Goal: Communication & Community: Answer question/provide support

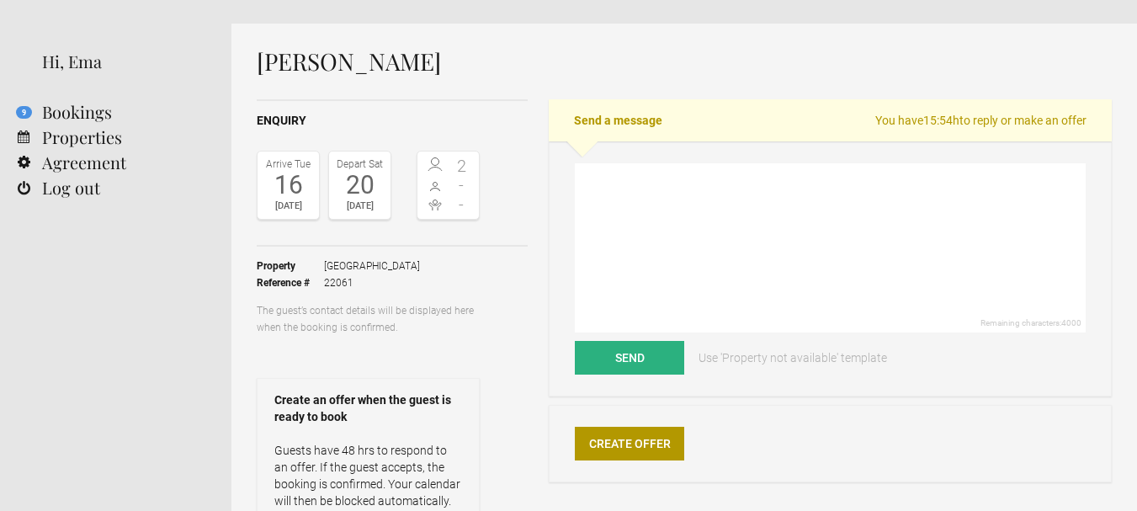
scroll to position [8, 0]
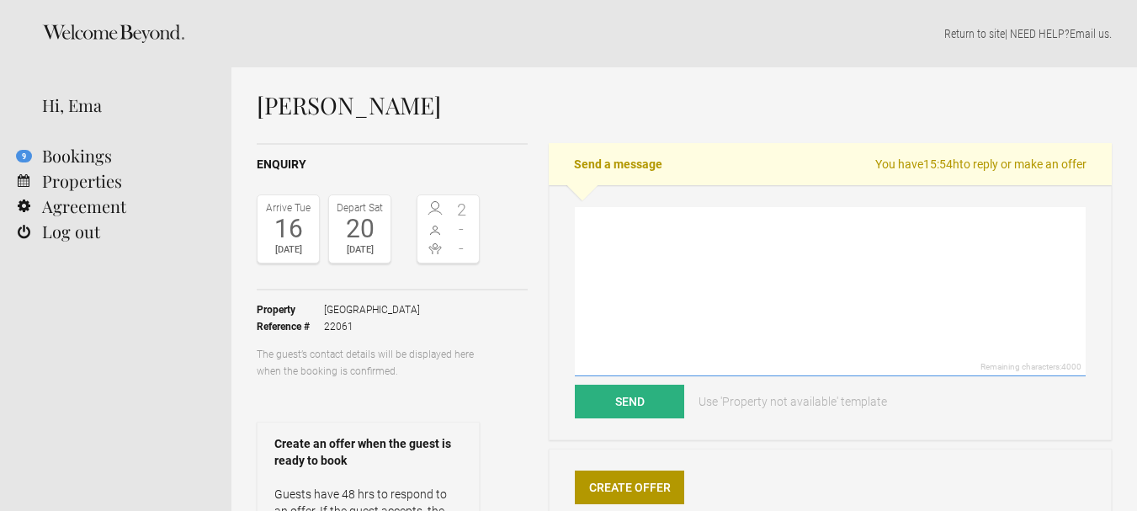
click at [628, 231] on textarea at bounding box center [830, 291] width 511 height 169
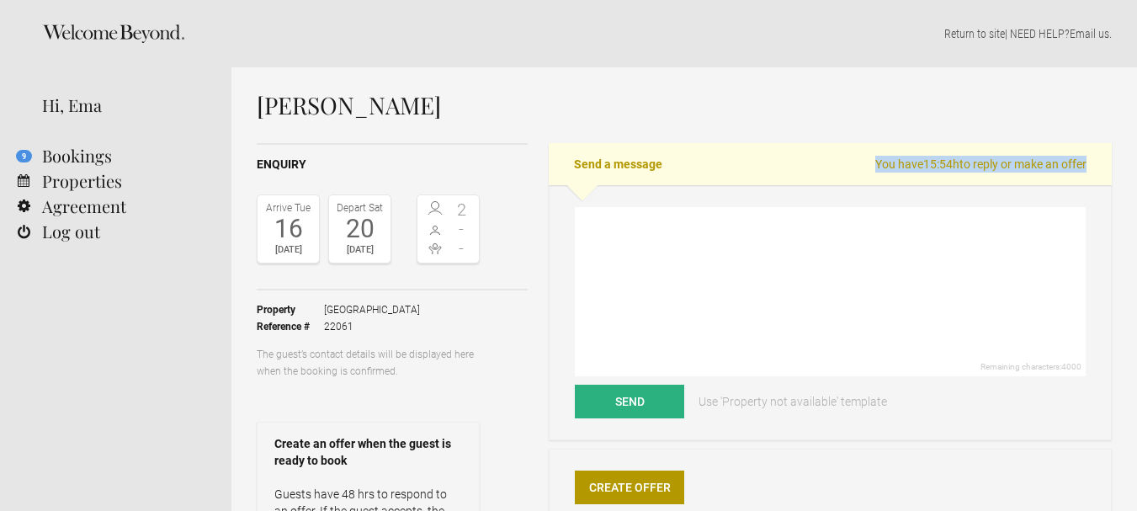
drag, startPoint x: 872, startPoint y: 166, endPoint x: 1083, endPoint y: 167, distance: 211.2
click at [1083, 167] on span "You have 15:54h to reply or make an offer" at bounding box center [980, 164] width 211 height 17
click at [1089, 167] on h2 "Send a message You have 15:54h to reply or make an offer" at bounding box center [830, 164] width 563 height 42
drag, startPoint x: 1096, startPoint y: 155, endPoint x: 1018, endPoint y: 162, distance: 78.6
click at [1018, 162] on h2 "Send a message You have 15:54h to reply or make an offer" at bounding box center [830, 164] width 563 height 42
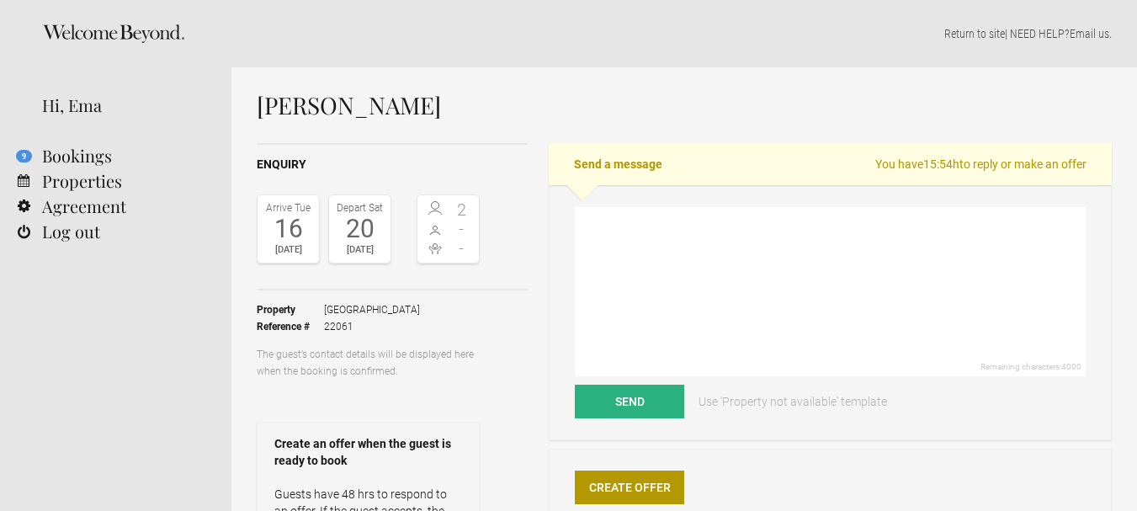
click at [882, 169] on span "You have 15:54h to reply or make an offer" at bounding box center [980, 164] width 211 height 17
drag, startPoint x: 870, startPoint y: 163, endPoint x: 1082, endPoint y: 166, distance: 212.0
click at [1082, 166] on span "You have 15:53h to reply or make an offer" at bounding box center [980, 164] width 211 height 17
click at [1089, 174] on h2 "Send a message You have 15:53h to reply or make an offer" at bounding box center [830, 164] width 563 height 42
click at [619, 226] on textarea at bounding box center [830, 291] width 511 height 169
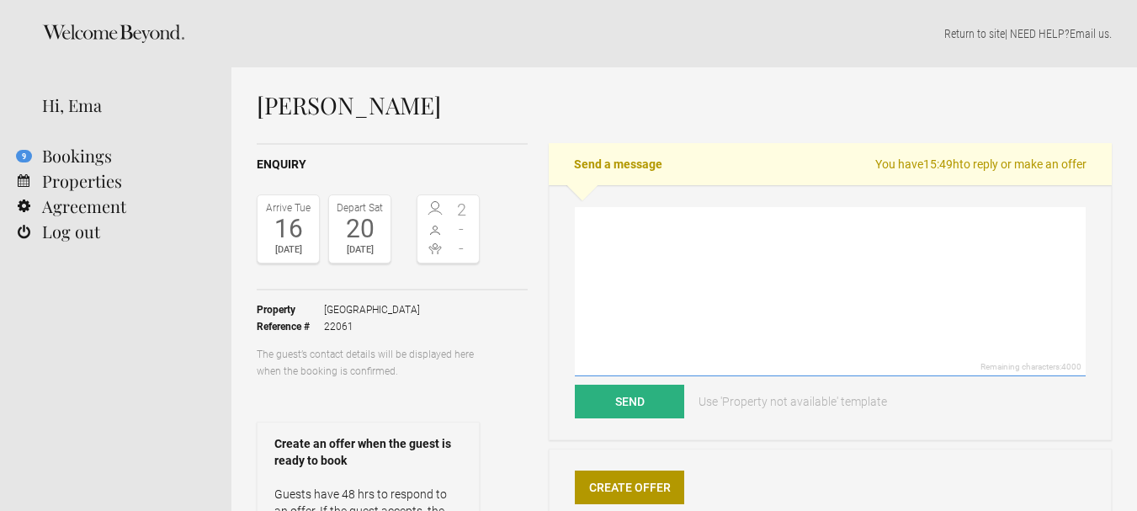
click at [591, 228] on textarea at bounding box center [830, 291] width 511 height 169
click at [893, 399] on link "Use 'Property not available' template" at bounding box center [793, 401] width 212 height 34
type textarea "Hi MATTHEW, unfortunately Porto Boutique Hotel is fully booked at this time. We…"
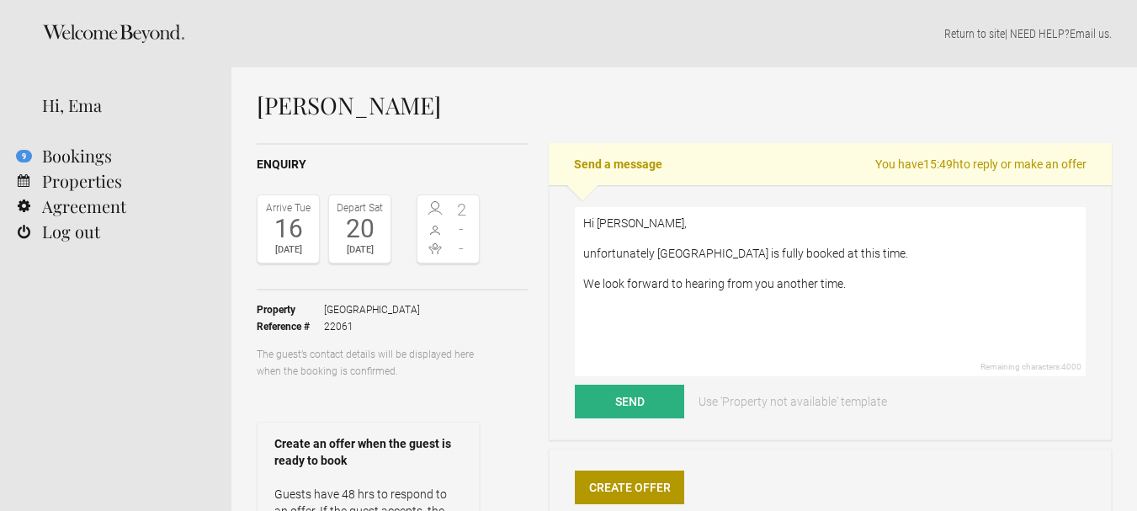
click at [915, 402] on div "Send Use 'Property not available' template" at bounding box center [830, 401] width 511 height 34
click at [618, 404] on button "Send" at bounding box center [629, 401] width 109 height 34
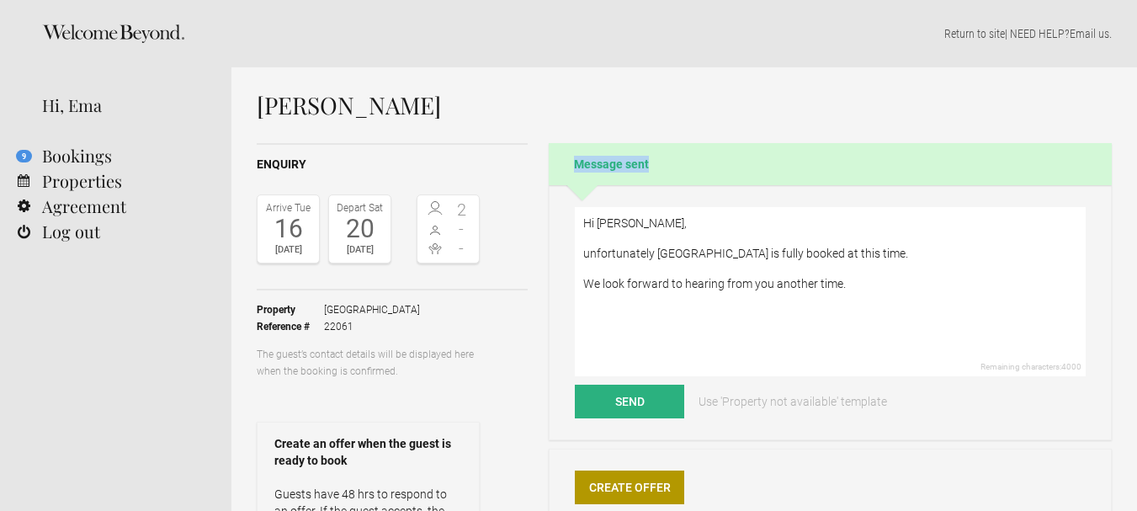
drag, startPoint x: 646, startPoint y: 161, endPoint x: 567, endPoint y: 56, distance: 130.9
click at [565, 151] on h2 "Message sent" at bounding box center [830, 164] width 563 height 42
click at [567, 56] on div "Return to site | NEED HELP? Email us ." at bounding box center [683, 33] width 905 height 67
